Goal: Task Accomplishment & Management: Use online tool/utility

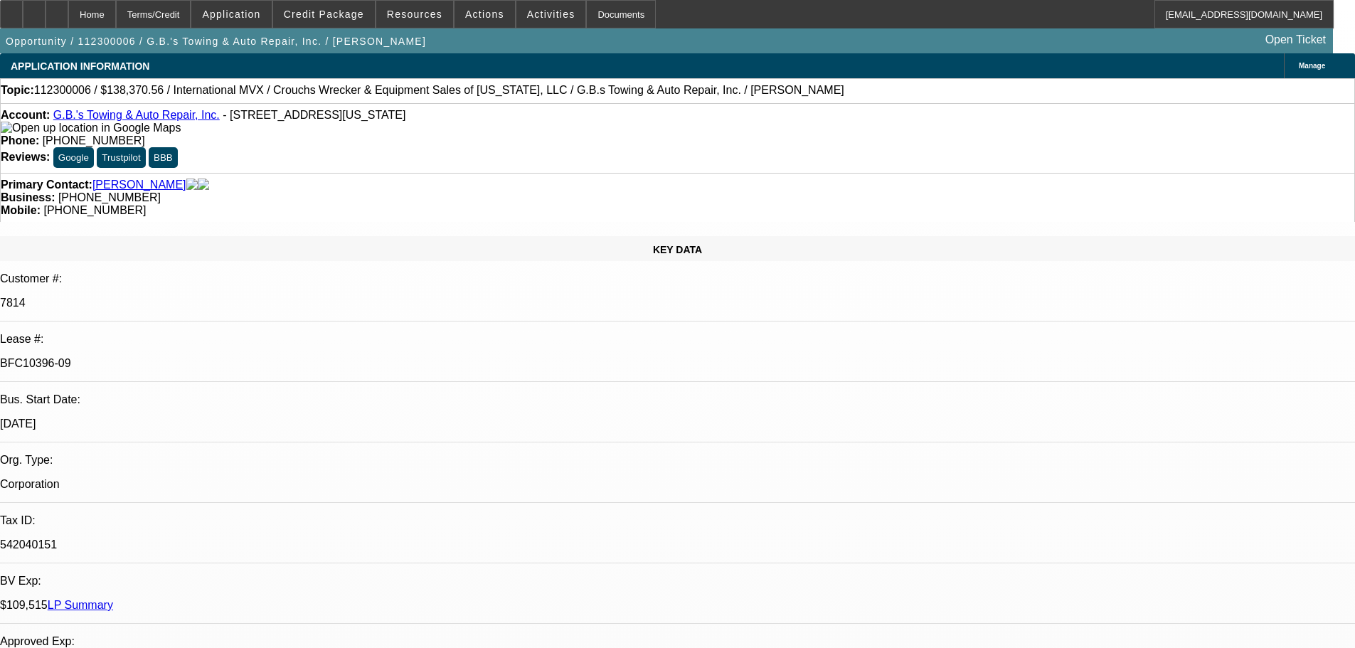
select select "0"
select select "2"
select select "0"
select select "6"
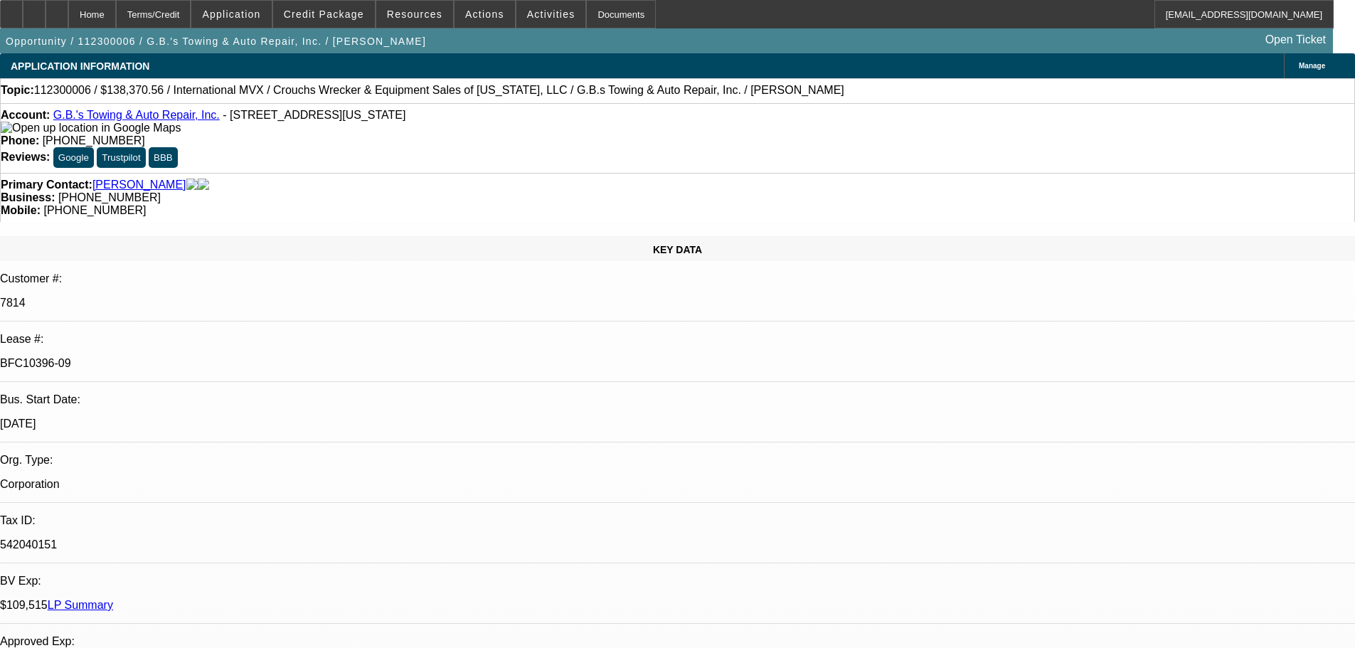
select select "0"
select select "2"
select select "0"
select select "6"
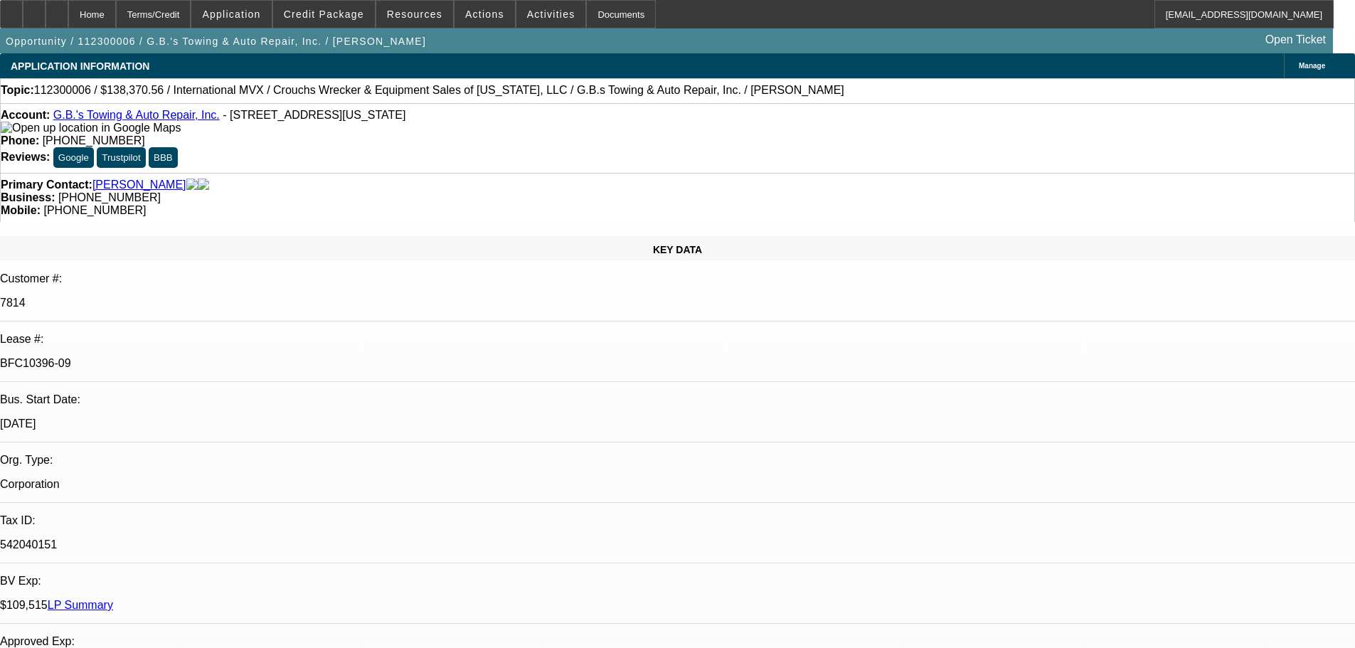
select select "0"
select select "6"
click at [527, 12] on span "Activities" at bounding box center [551, 14] width 48 height 11
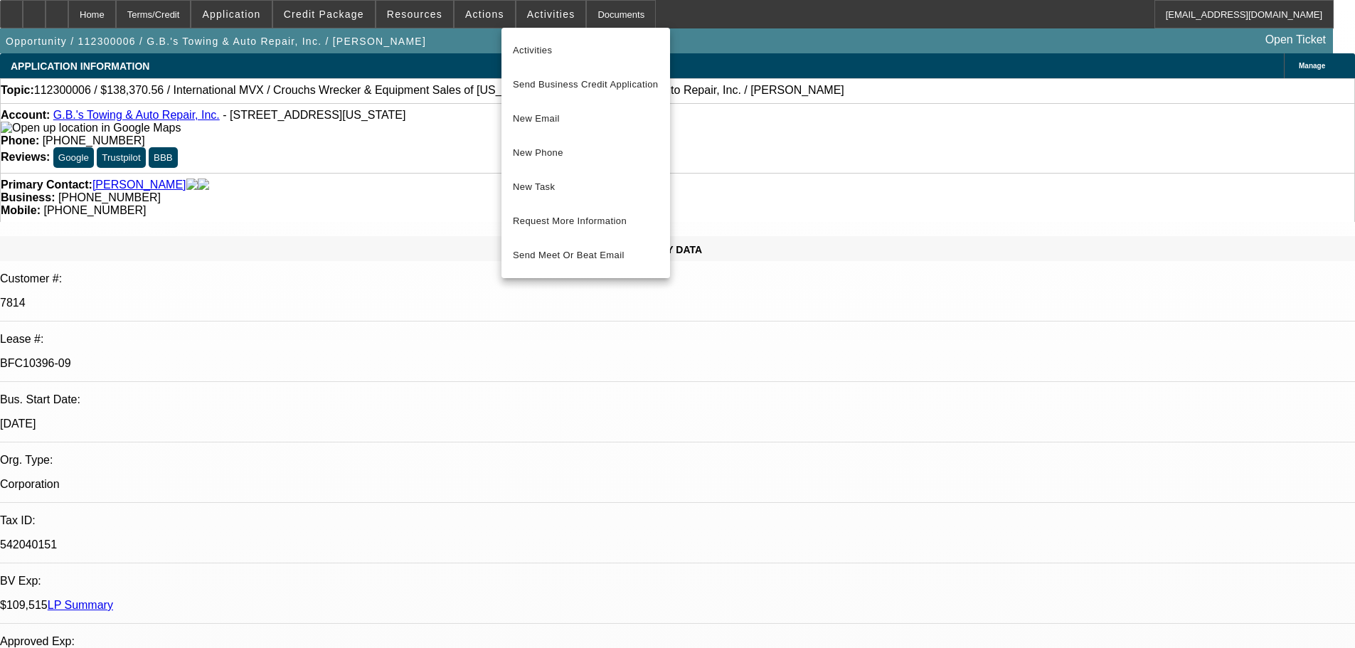
click at [476, 12] on div at bounding box center [677, 324] width 1355 height 648
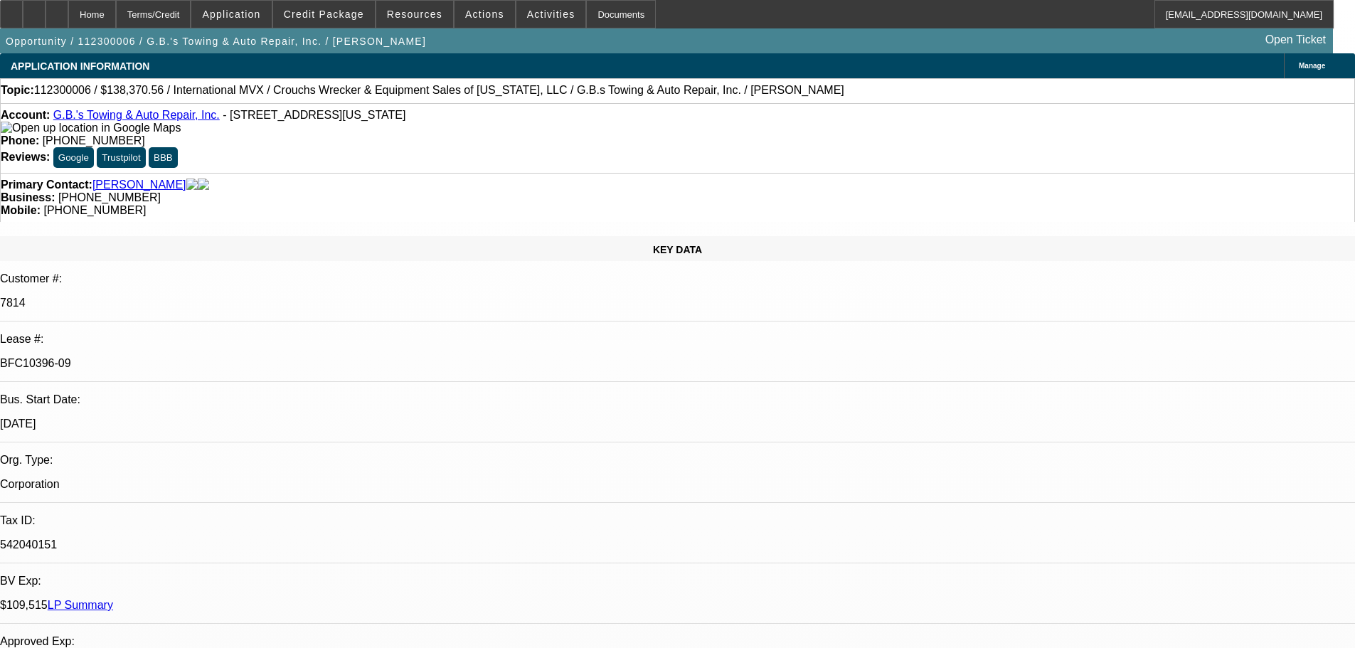
click at [474, 16] on span "Actions" at bounding box center [484, 14] width 39 height 11
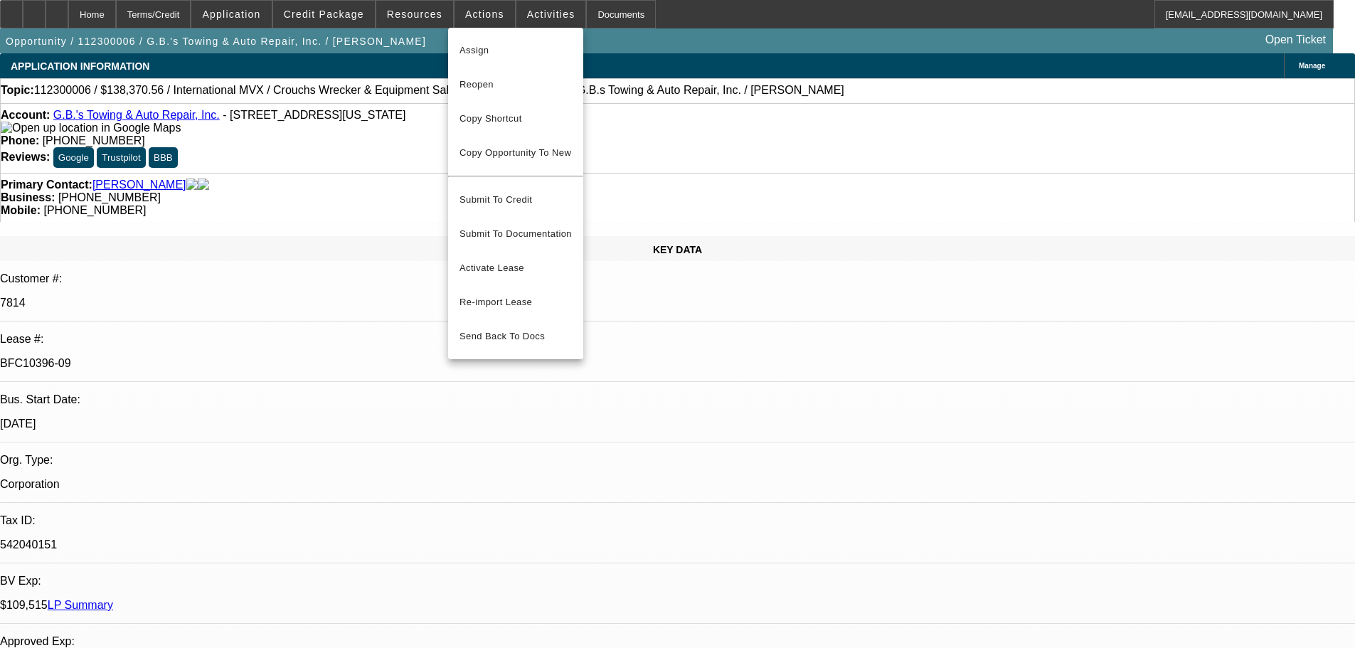
click at [424, 15] on div at bounding box center [677, 324] width 1355 height 648
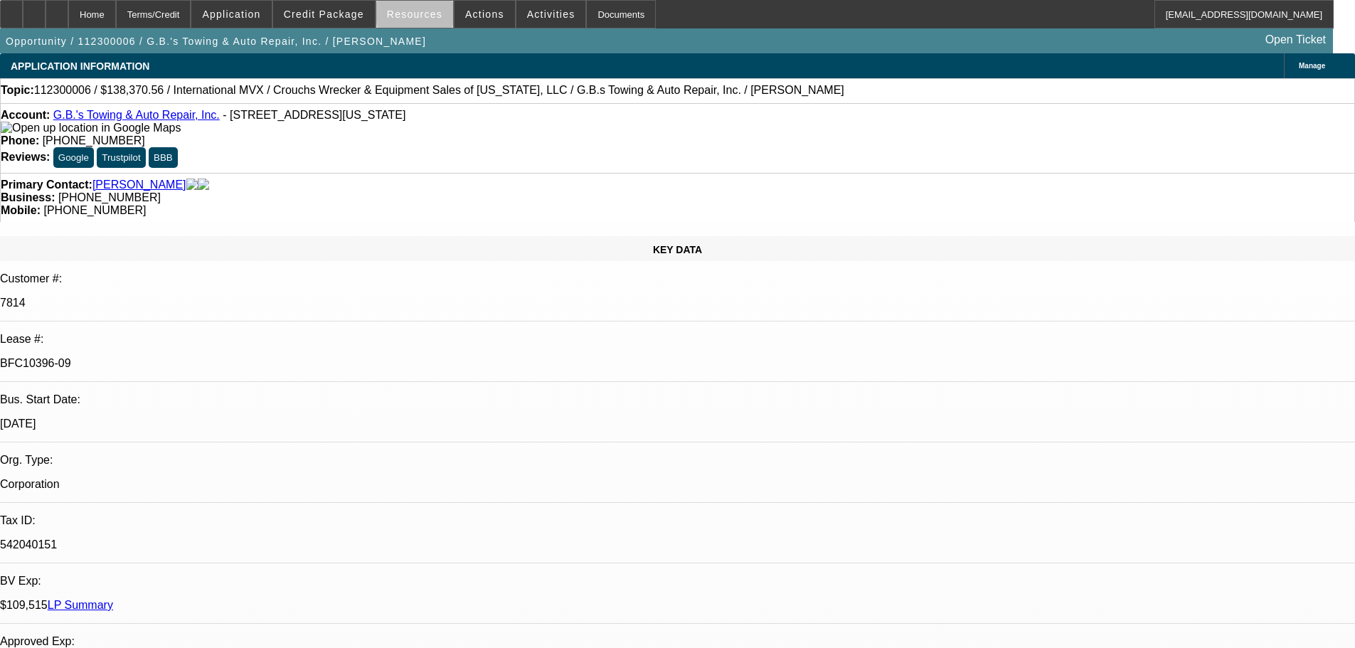
click at [420, 15] on span "Resources" at bounding box center [414, 14] width 55 height 11
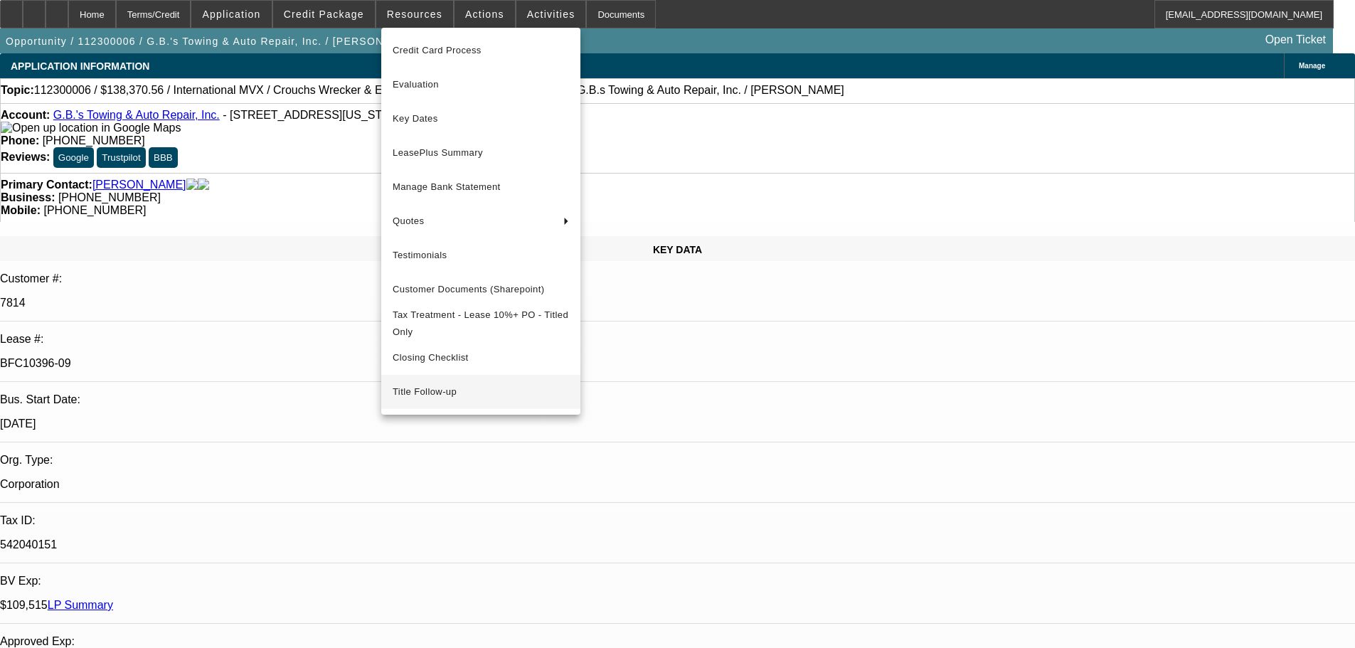
click at [442, 400] on span "Title Follow-up" at bounding box center [481, 391] width 176 height 17
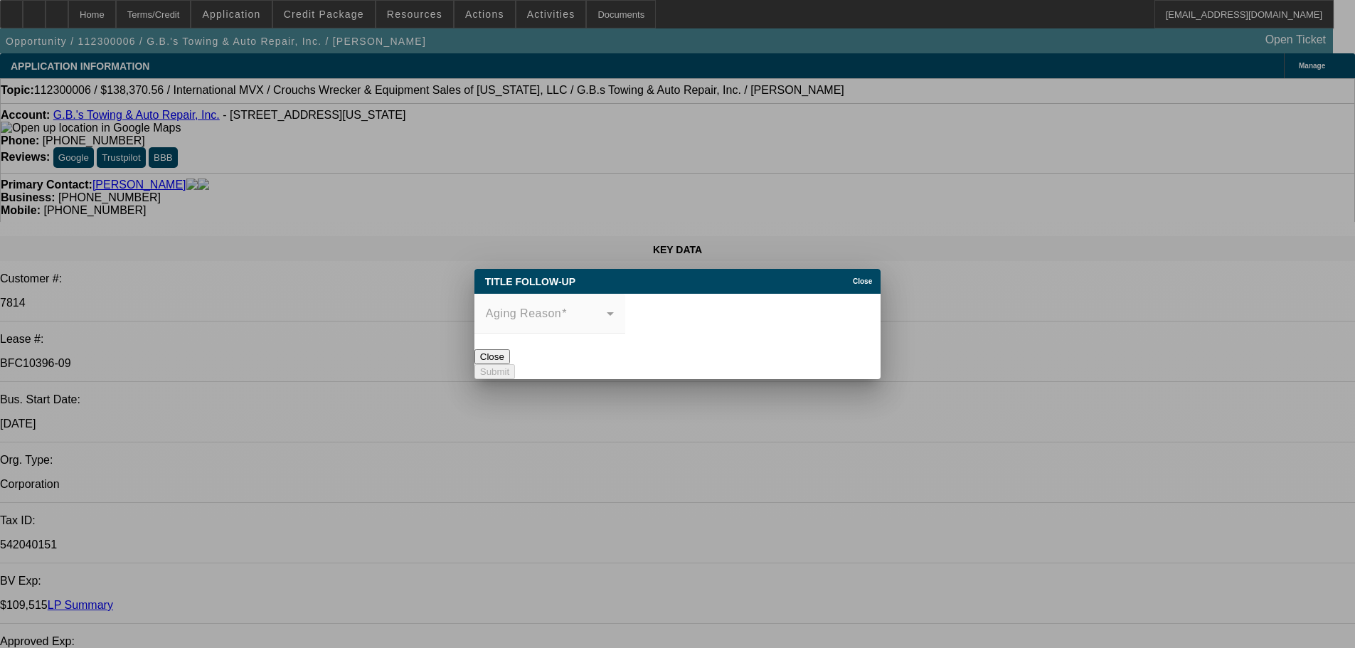
click at [625, 311] on mat-form-field "Aging Reason" at bounding box center [549, 321] width 151 height 55
click at [625, 310] on mat-form-field "Aging Reason" at bounding box center [549, 321] width 151 height 55
click at [849, 269] on div "Close" at bounding box center [864, 277] width 31 height 16
